Goal: Task Accomplishment & Management: Manage account settings

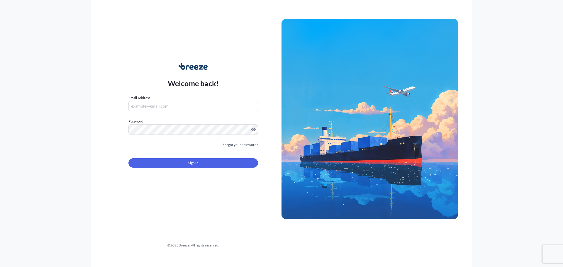
type input "[PERSON_NAME][EMAIL_ADDRESS][PERSON_NAME][DOMAIN_NAME]"
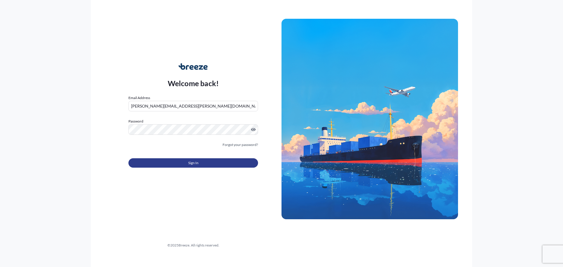
click at [188, 165] on button "Sign In" at bounding box center [193, 162] width 130 height 9
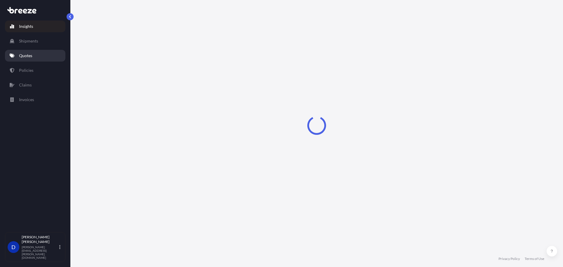
select select "2025"
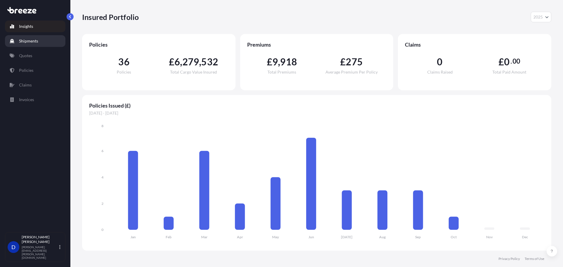
click at [32, 44] on link "Shipments" at bounding box center [35, 41] width 60 height 12
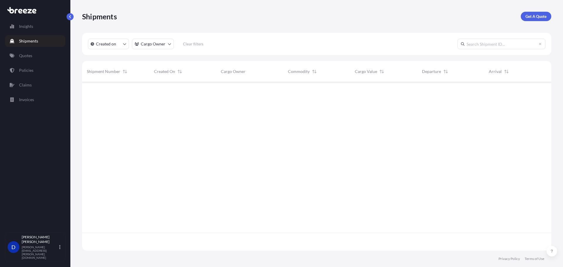
scroll to position [185, 464]
click at [34, 73] on link "Policies" at bounding box center [35, 70] width 60 height 12
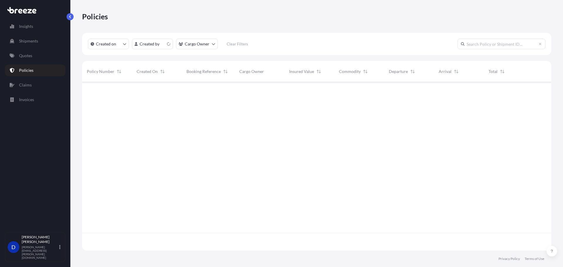
scroll to position [167, 464]
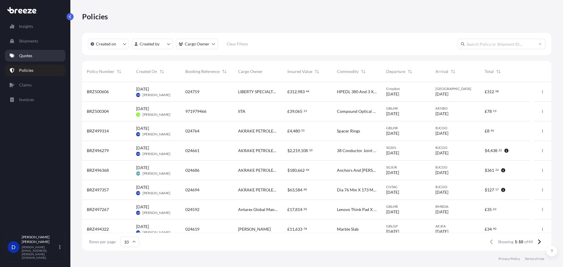
click at [27, 55] on p "Quotes" at bounding box center [25, 56] width 13 height 6
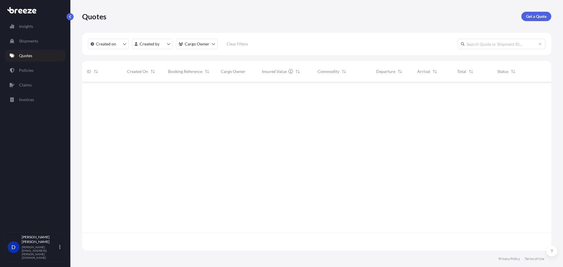
scroll to position [167, 464]
click at [532, 18] on p "Get a Quote" at bounding box center [536, 16] width 21 height 6
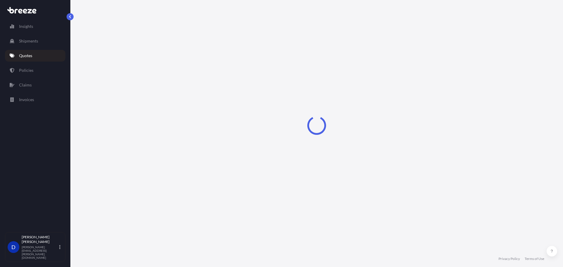
select select "Sea"
select select "1"
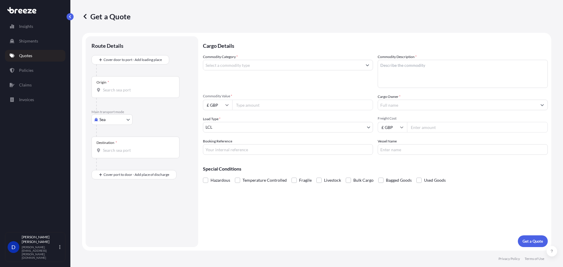
click at [24, 53] on p "Quotes" at bounding box center [25, 56] width 13 height 6
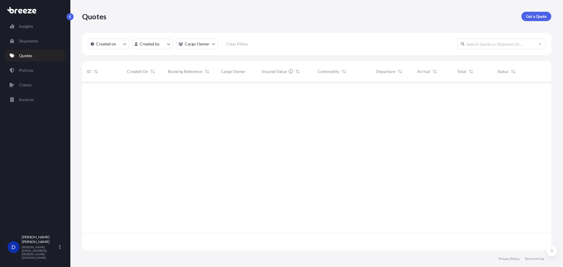
scroll to position [167, 464]
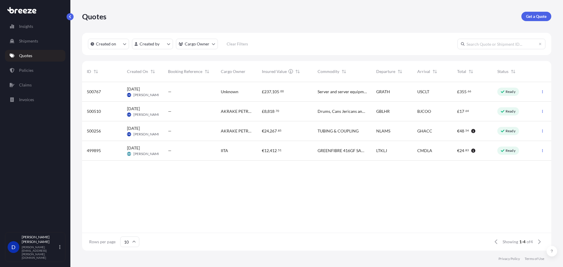
click at [273, 114] on span "£ 8 , 818 . 70" at bounding box center [270, 111] width 17 height 6
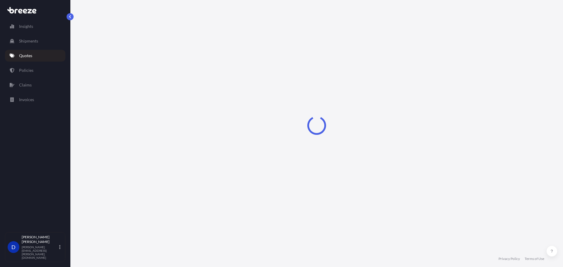
select select "Road"
select select "Air"
select select "1"
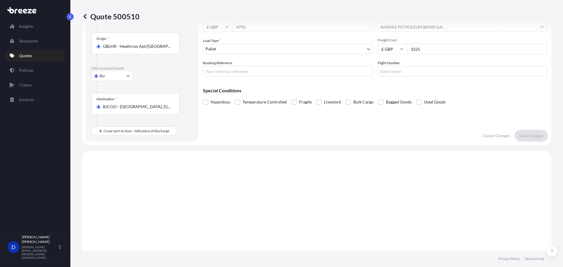
scroll to position [24, 0]
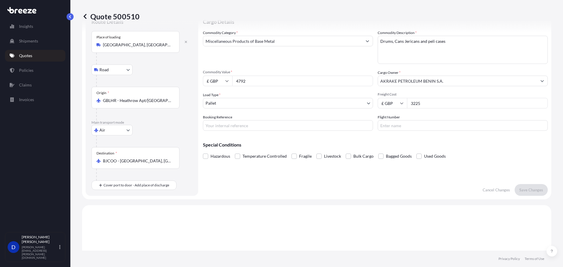
drag, startPoint x: 439, startPoint y: 105, endPoint x: 380, endPoint y: 105, distance: 58.9
click at [381, 105] on div "£ GBP 3225" at bounding box center [462, 103] width 170 height 11
type input "2495"
click at [522, 188] on p "Save Changes" at bounding box center [531, 190] width 24 height 6
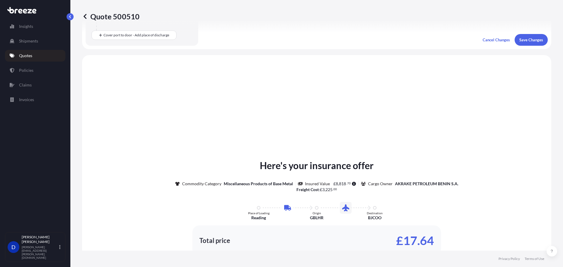
scroll to position [200, 0]
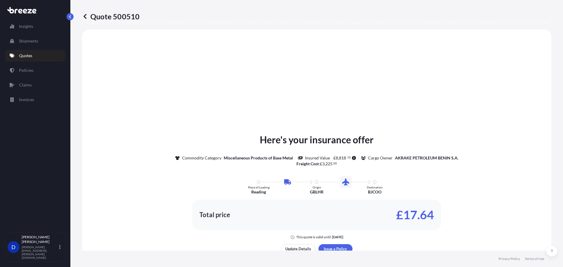
select select "Road"
select select "Air"
select select "1"
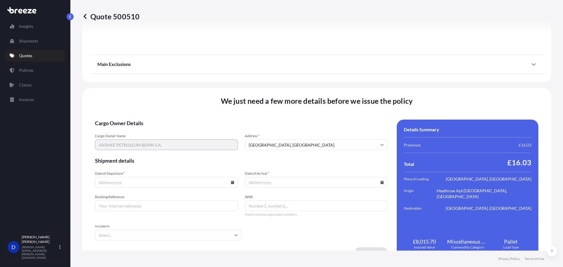
scroll to position [710, 0]
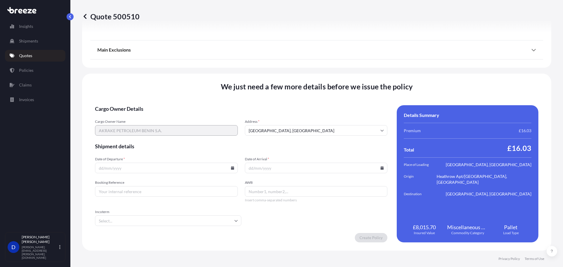
click at [126, 169] on input "Date of Departure *" at bounding box center [166, 168] width 143 height 11
click at [232, 167] on icon at bounding box center [233, 168] width 4 height 4
click at [188, 96] on button "4" at bounding box center [182, 92] width 9 height 9
type input "[DATE]"
click at [290, 168] on input "Date of Arrival *" at bounding box center [316, 168] width 143 height 11
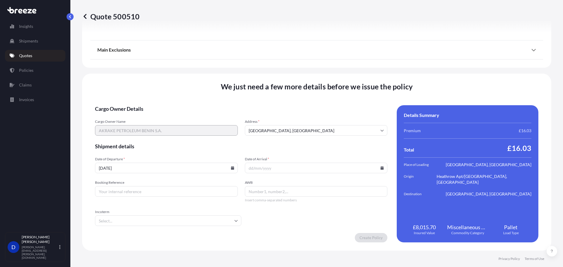
click at [381, 169] on input "Date of Arrival *" at bounding box center [316, 168] width 143 height 11
click at [380, 168] on icon at bounding box center [381, 168] width 3 height 4
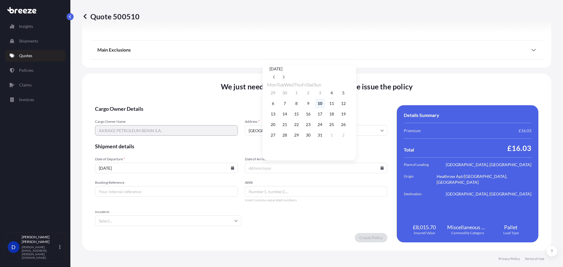
click at [324, 105] on button "10" at bounding box center [319, 103] width 9 height 9
type input "[DATE]"
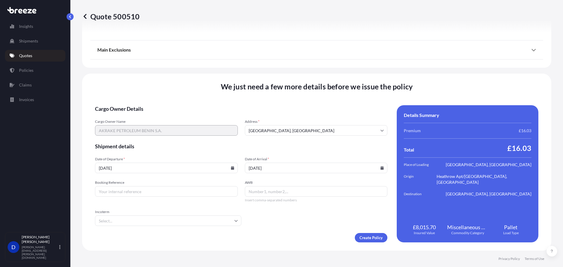
click at [177, 191] on input "Booking Reference" at bounding box center [166, 191] width 143 height 11
type input "024801"
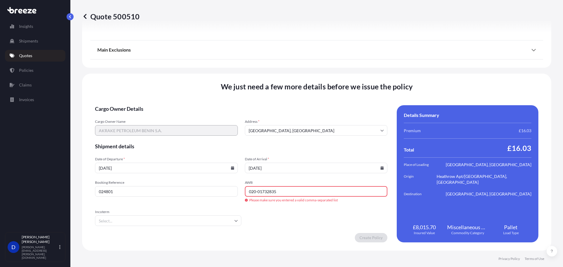
click at [154, 218] on input "Incoterm" at bounding box center [168, 220] width 146 height 11
click at [255, 193] on input "020-01732835" at bounding box center [316, 191] width 143 height 11
type input "02001732835"
click at [266, 209] on form "Cargo Owner Details Cargo Owner Name AKRAKE PETROLEUM BENIN S.A. Address * [GEO…" at bounding box center [241, 173] width 292 height 137
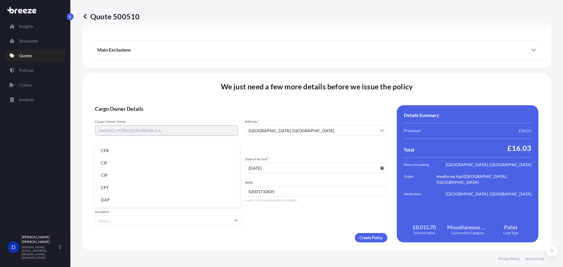
click at [174, 218] on input "Incoterm" at bounding box center [168, 220] width 146 height 11
click at [141, 186] on li "CPT" at bounding box center [167, 187] width 140 height 11
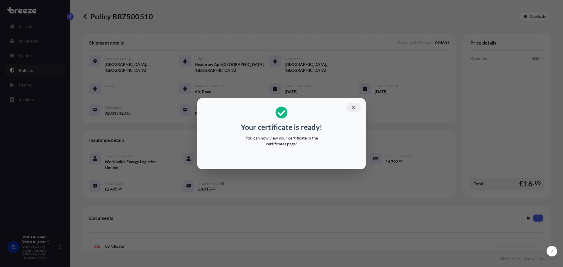
click at [355, 110] on button "button" at bounding box center [353, 107] width 15 height 9
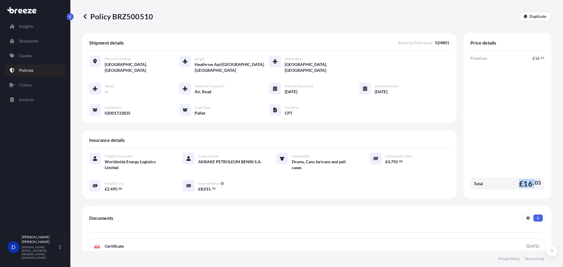
drag, startPoint x: 511, startPoint y: 178, endPoint x: 530, endPoint y: 177, distance: 19.1
click at [530, 178] on div "Total £ 16 . 03" at bounding box center [507, 184] width 74 height 12
drag, startPoint x: 522, startPoint y: 179, endPoint x: 520, endPoint y: 178, distance: 3.1
click at [523, 180] on span "16" at bounding box center [527, 183] width 9 height 7
click at [519, 180] on span "£" at bounding box center [521, 183] width 4 height 7
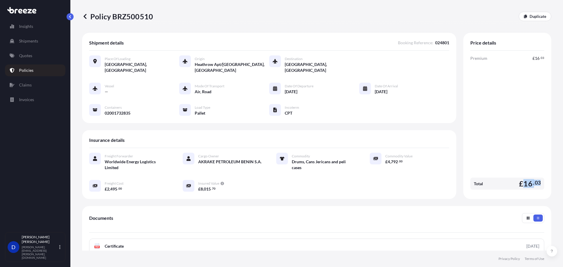
drag, startPoint x: 520, startPoint y: 178, endPoint x: 535, endPoint y: 177, distance: 15.3
click at [535, 180] on span "£ 16 . 03" at bounding box center [530, 183] width 22 height 7
copy span "16 . 03"
